Goal: Find specific page/section

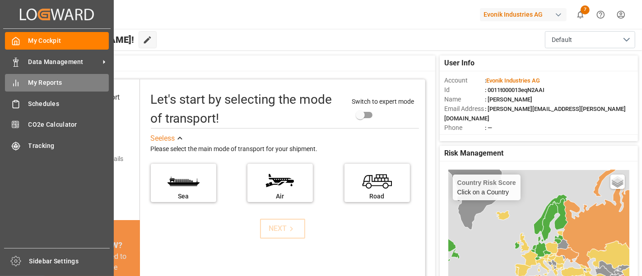
click at [24, 82] on div "My Reports My Reports" at bounding box center [57, 83] width 104 height 18
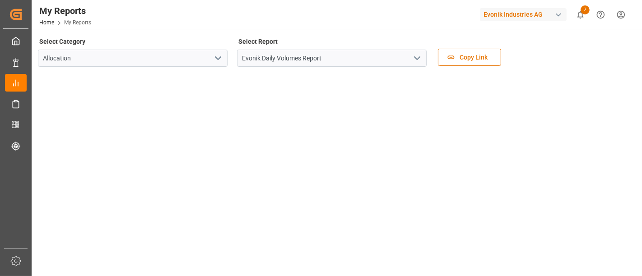
click at [420, 61] on icon "open menu" at bounding box center [417, 58] width 11 height 11
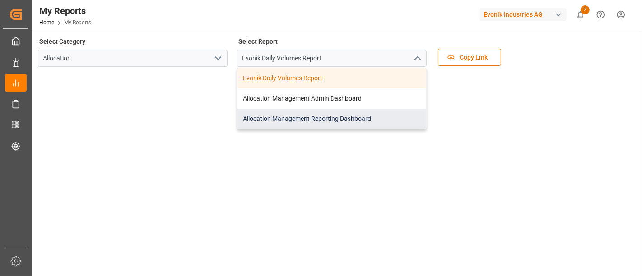
click at [307, 117] on div "Allocation Management Reporting Dashboard" at bounding box center [332, 119] width 189 height 20
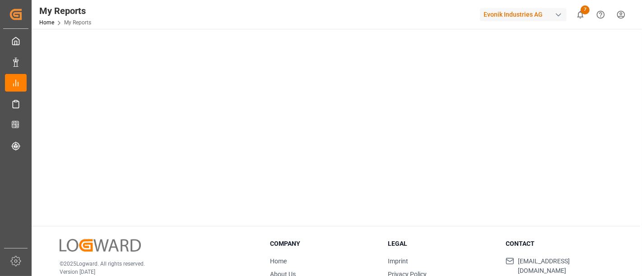
scroll to position [39, 0]
